Goal: Transaction & Acquisition: Purchase product/service

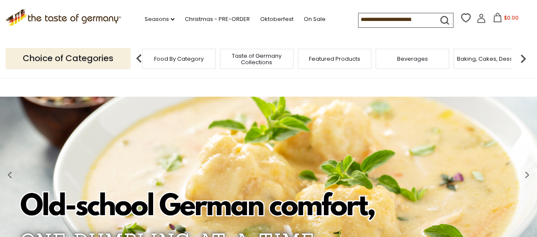
click at [195, 58] on span "Food By Category" at bounding box center [179, 59] width 50 height 6
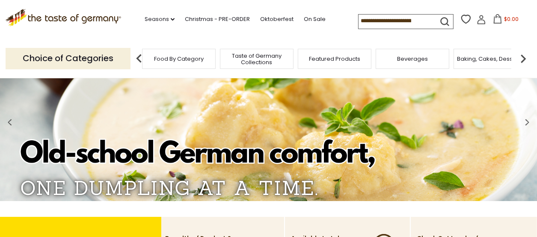
scroll to position [84, 0]
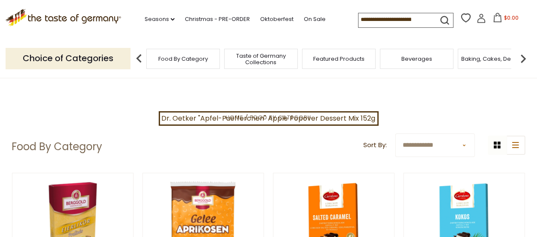
click at [476, 57] on span "Baking, Cakes, Desserts" at bounding box center [494, 59] width 66 height 6
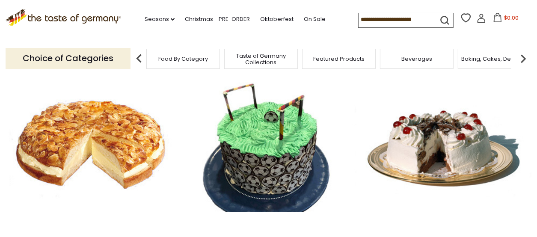
click at [366, 17] on input at bounding box center [394, 19] width 72 height 12
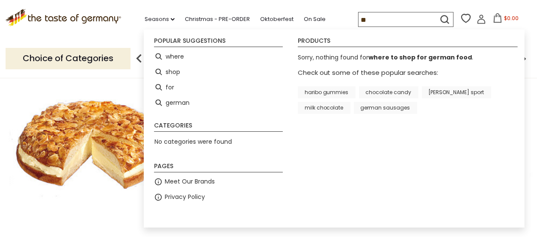
type input "*"
